Goal: Task Accomplishment & Management: Manage account settings

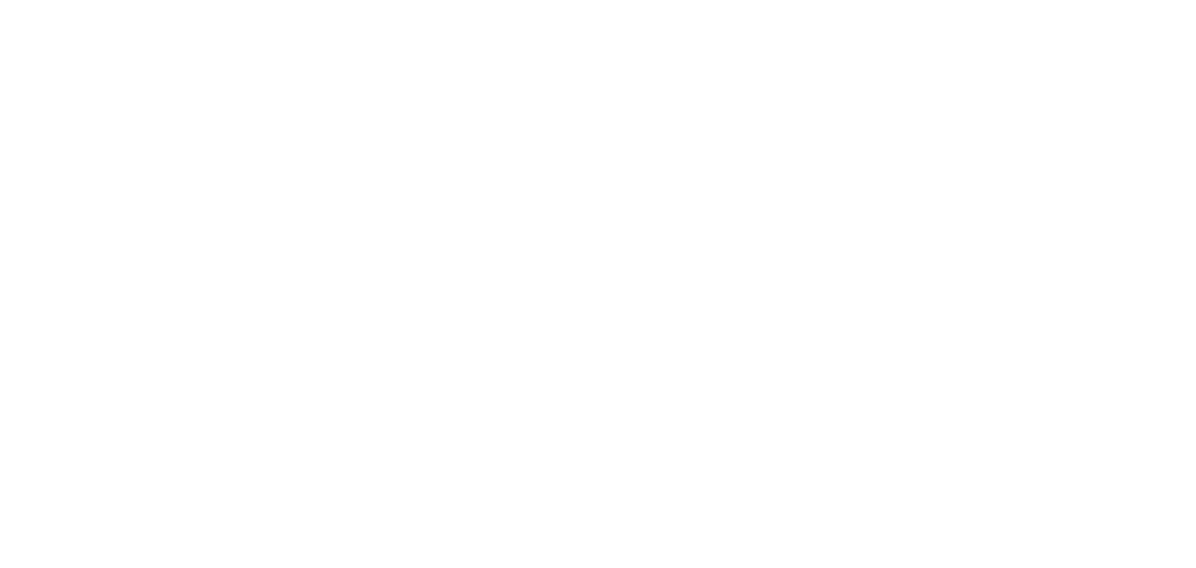
select select "*"
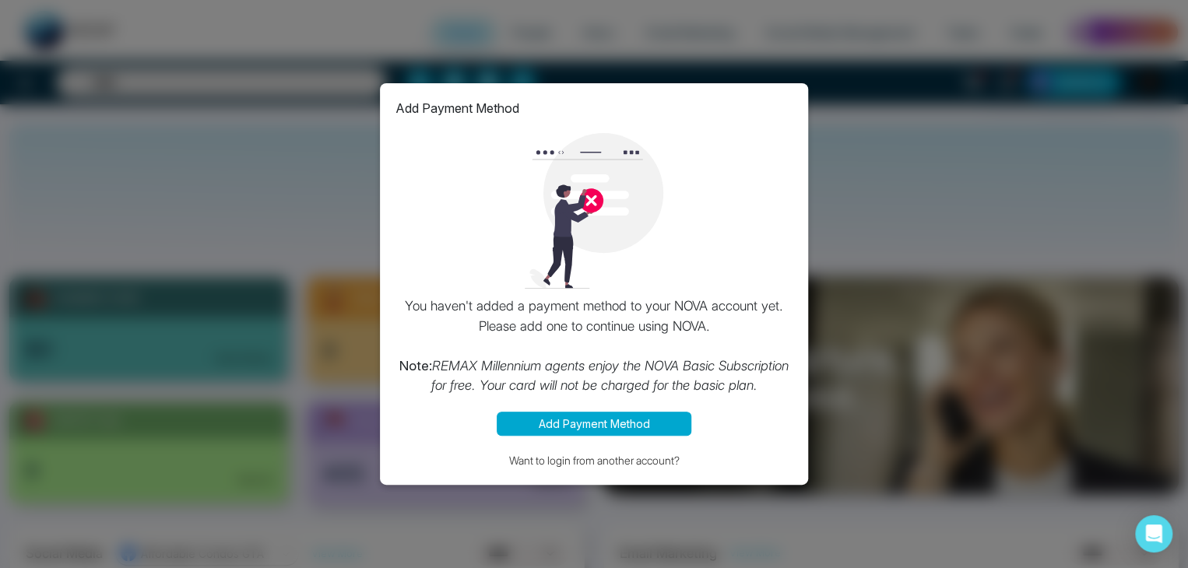
click at [793, 93] on div "Add Payment Method You haven't added a payment method to your NOVA account yet.…" at bounding box center [594, 284] width 428 height 402
click at [850, 132] on div "Add Payment Method You haven't added a payment method to your NOVA account yet.…" at bounding box center [594, 284] width 1188 height 568
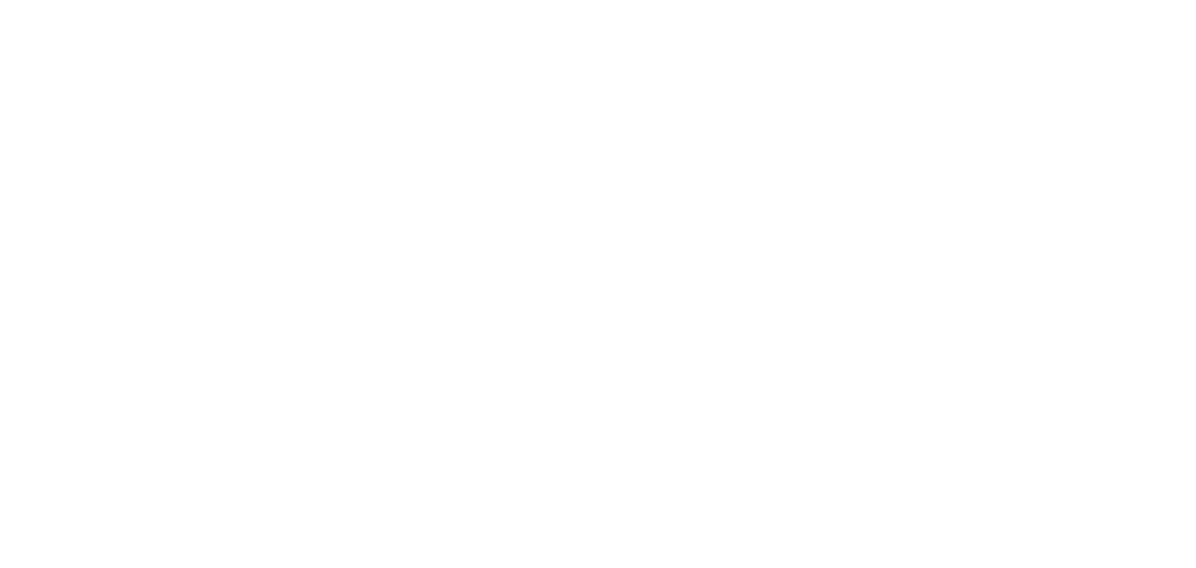
select select "*"
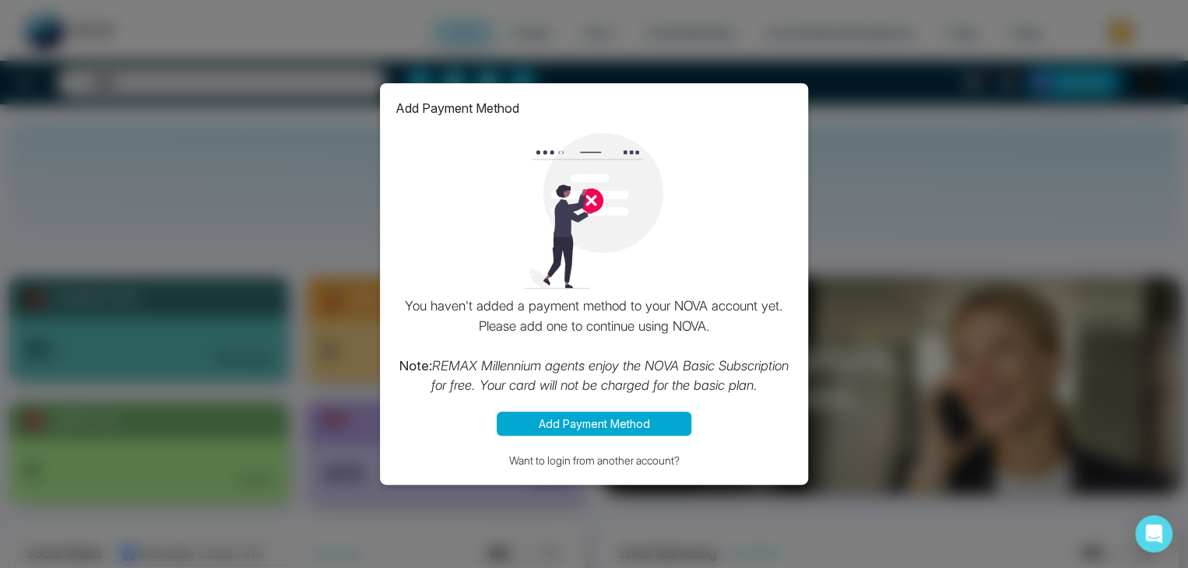
click at [906, 70] on div "Add Payment Method You haven't added a payment method to your NOVA account yet.…" at bounding box center [594, 284] width 1188 height 568
click at [281, 326] on div "Add Payment Method You haven't added a payment method to your NOVA account yet.…" at bounding box center [594, 284] width 1188 height 568
click at [571, 463] on button "Want to login from another account?" at bounding box center [594, 461] width 397 height 18
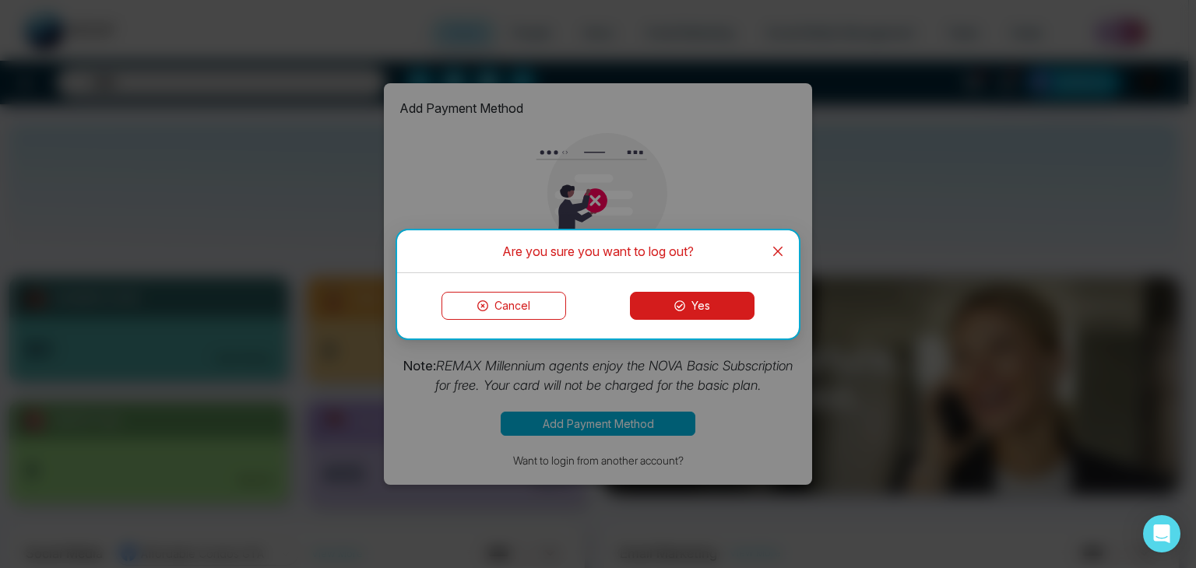
click at [702, 309] on button "Yes" at bounding box center [692, 306] width 125 height 28
